Goal: Information Seeking & Learning: Learn about a topic

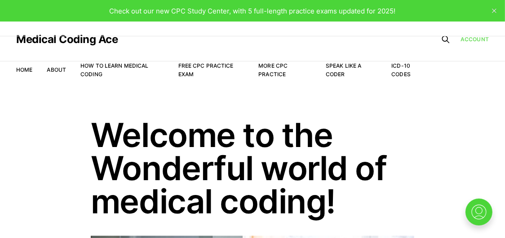
click at [469, 43] on link "Account" at bounding box center [474, 39] width 28 height 9
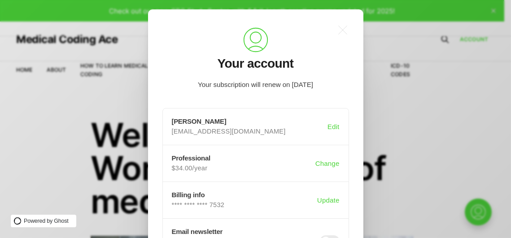
click at [482, 104] on div ".a{fill:none;stroke:currentColor;stroke-linecap:round;stroke-linejoin:round;str…" at bounding box center [262, 119] width 525 height 238
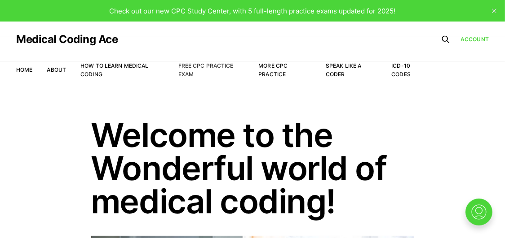
click at [185, 72] on link "Free CPC Practice Exam" at bounding box center [205, 69] width 55 height 15
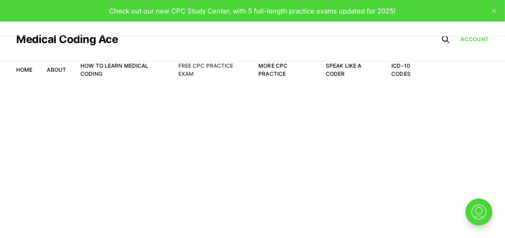
click at [185, 67] on link "Free CPC Practice Exam" at bounding box center [205, 69] width 55 height 15
